Goal: Find specific page/section: Find specific page/section

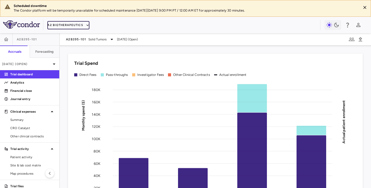
click at [83, 25] on button "A2 Biotherapeutics" at bounding box center [68, 25] width 42 height 8
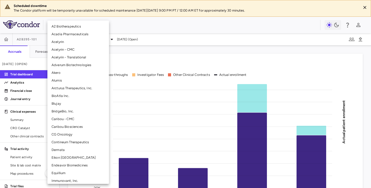
click at [75, 158] on li "Eikon [GEOGRAPHIC_DATA]" at bounding box center [78, 158] width 62 height 8
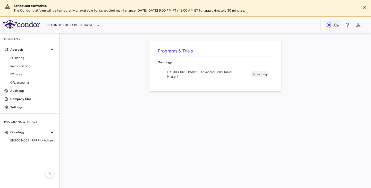
click at [175, 74] on span "EIK1003-001 : PARP1 • Advanced Solid Tumor" at bounding box center [208, 72] width 83 height 5
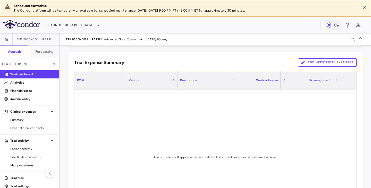
scroll to position [6, 0]
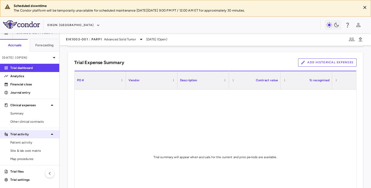
click at [22, 135] on p "Trial activity" at bounding box center [29, 134] width 39 height 5
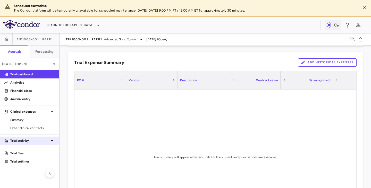
scroll to position [0, 0]
click at [23, 141] on p "Trial activity" at bounding box center [29, 140] width 39 height 5
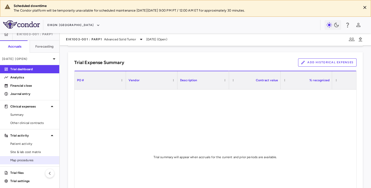
scroll to position [6, 0]
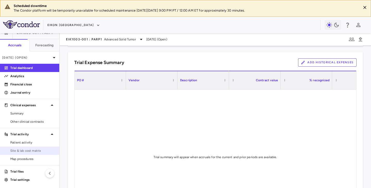
click at [27, 153] on span "Site & lab cost matrix" at bounding box center [32, 151] width 45 height 5
